Goal: Information Seeking & Learning: Learn about a topic

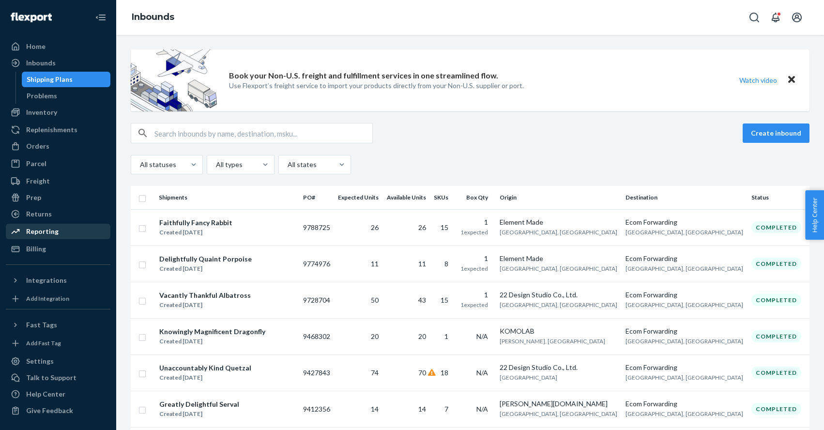
click at [48, 237] on div "Reporting" at bounding box center [58, 232] width 103 height 14
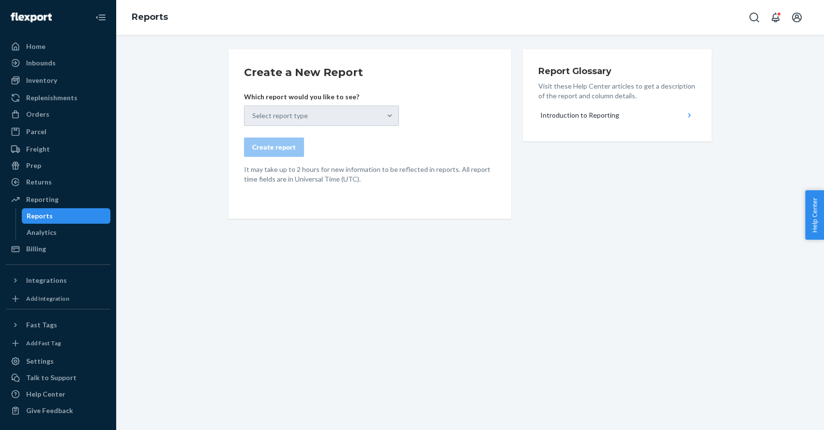
click at [324, 118] on div "Select report type" at bounding box center [321, 116] width 155 height 20
click at [49, 235] on div "Analytics" at bounding box center [42, 233] width 30 height 10
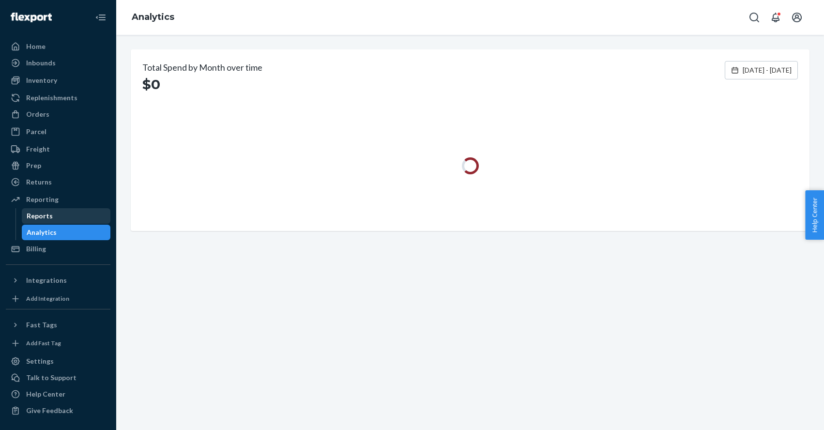
click at [51, 222] on div "Reports" at bounding box center [66, 216] width 87 height 14
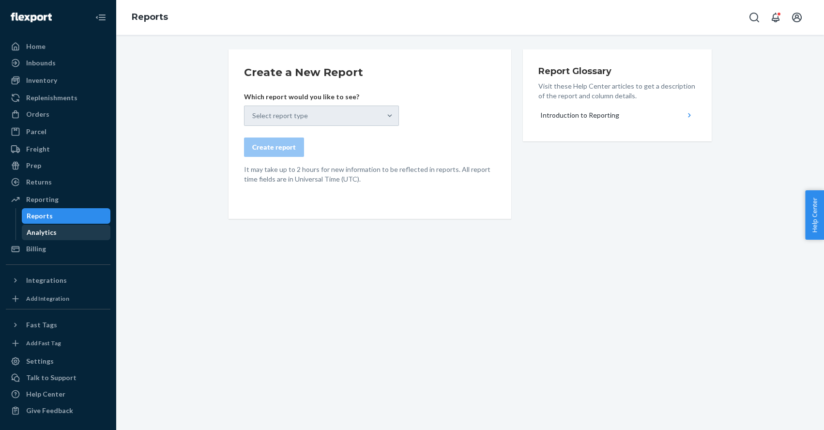
click at [45, 230] on div "Analytics" at bounding box center [42, 233] width 30 height 10
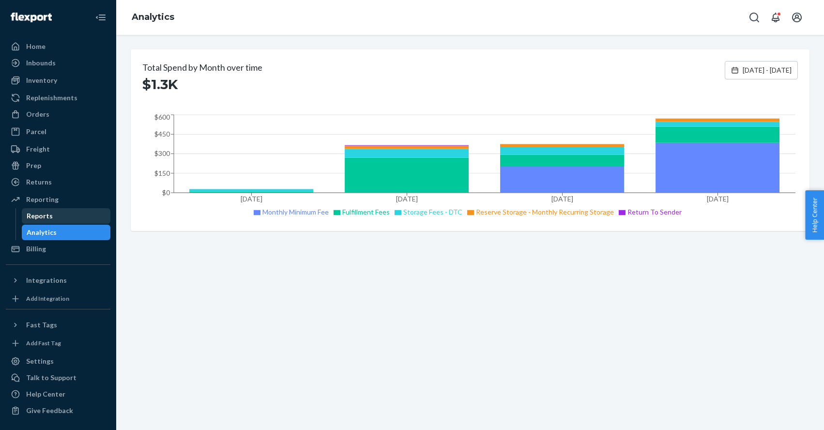
click at [47, 212] on div "Reports" at bounding box center [40, 216] width 26 height 10
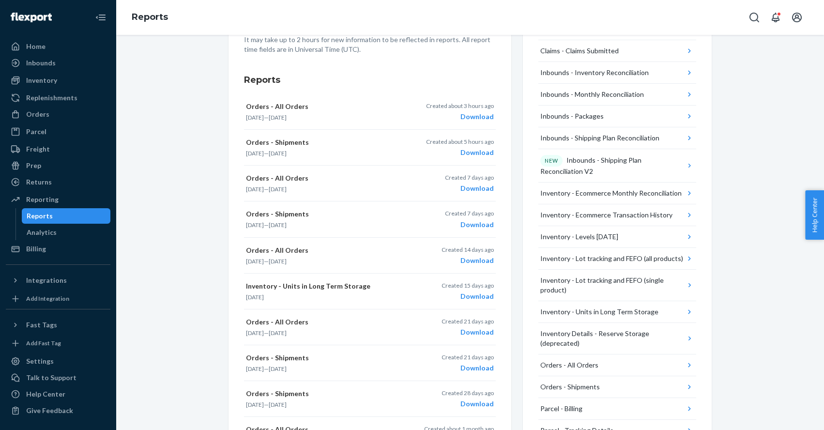
scroll to position [143, 0]
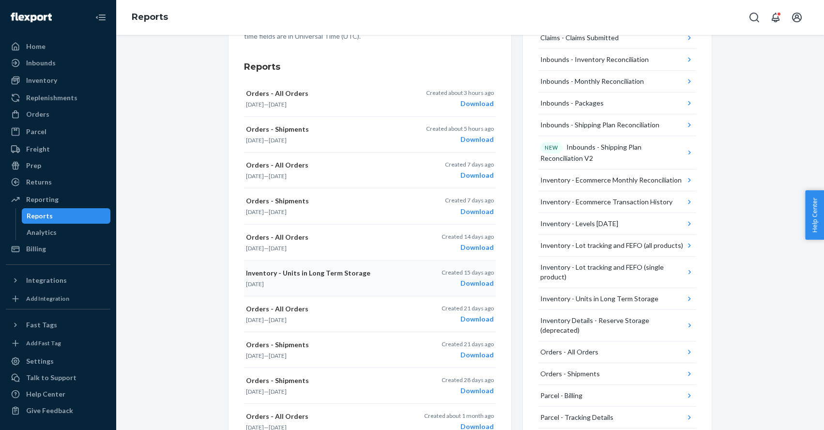
click at [480, 282] on div "Download" at bounding box center [468, 283] width 52 height 10
